Goal: Information Seeking & Learning: Learn about a topic

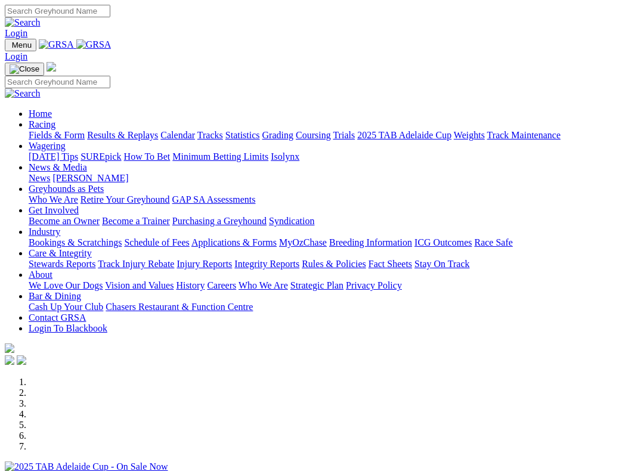
scroll to position [376, 0]
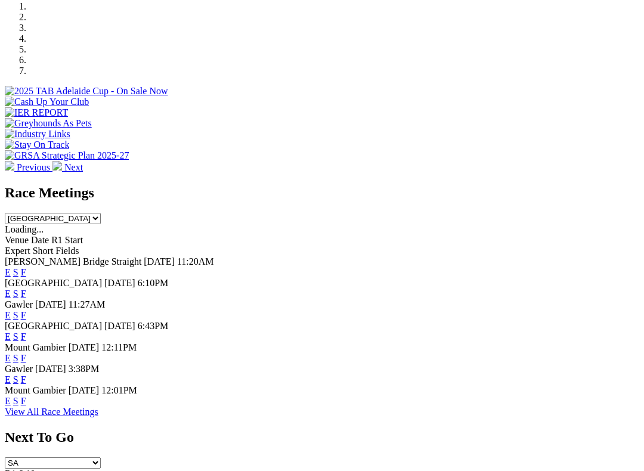
click at [26, 374] on link "F" at bounding box center [23, 379] width 5 height 10
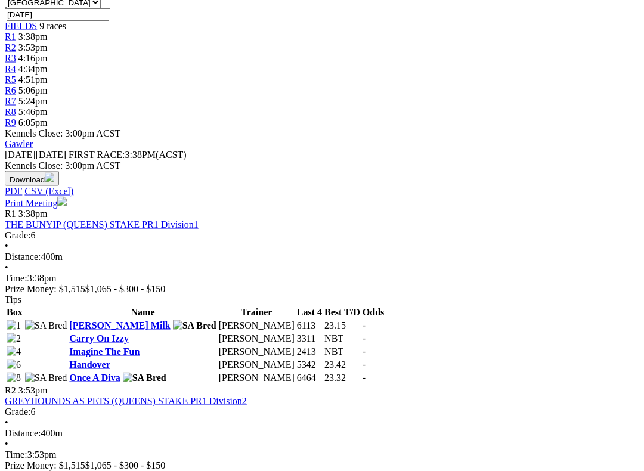
scroll to position [393, 0]
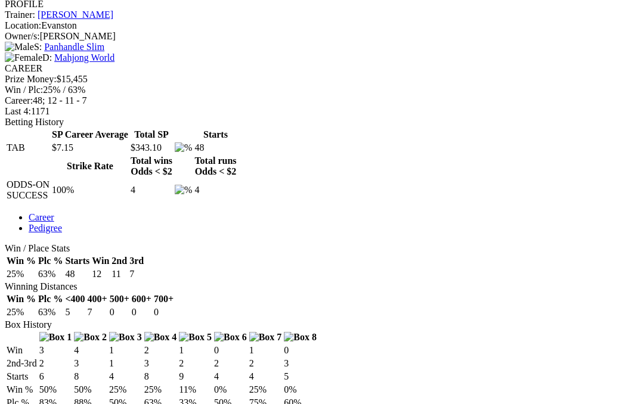
scroll to position [461, 0]
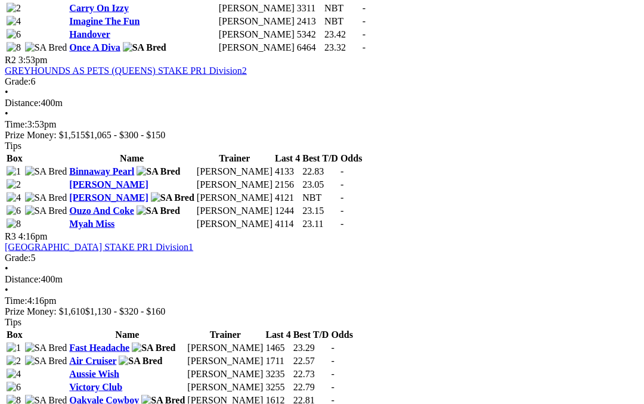
scroll to position [682, 0]
